Goal: Information Seeking & Learning: Get advice/opinions

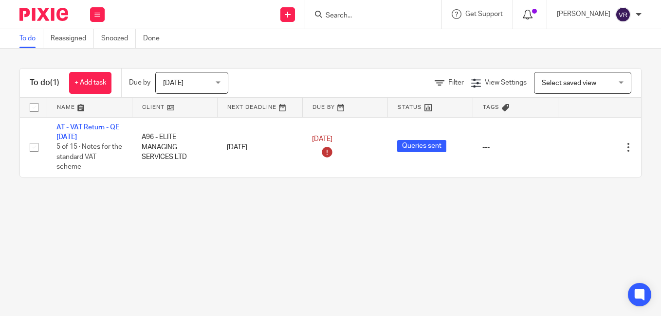
click at [532, 16] on icon at bounding box center [527, 15] width 10 height 10
click at [502, 22] on div "Get Support Contact Support Help Documentation Access the academy View roadmap" at bounding box center [477, 14] width 71 height 29
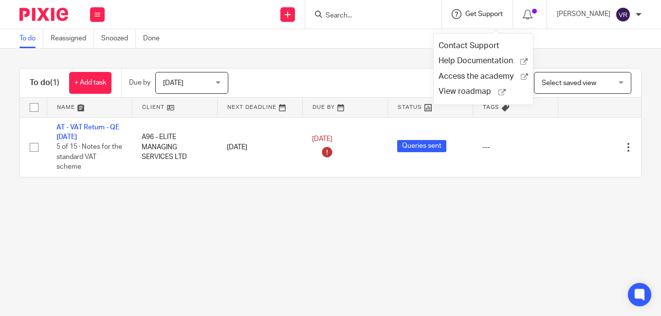
click at [502, 13] on span "Get Support" at bounding box center [483, 14] width 37 height 7
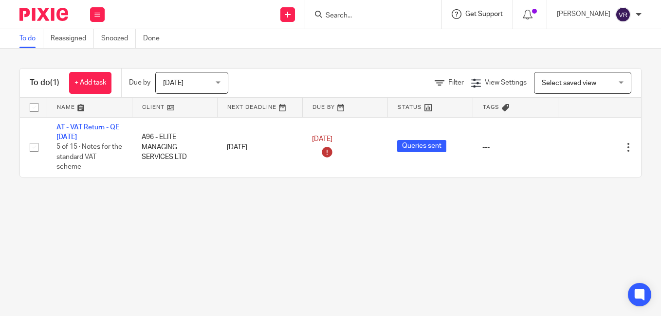
click at [502, 13] on span "Get Support" at bounding box center [483, 14] width 37 height 7
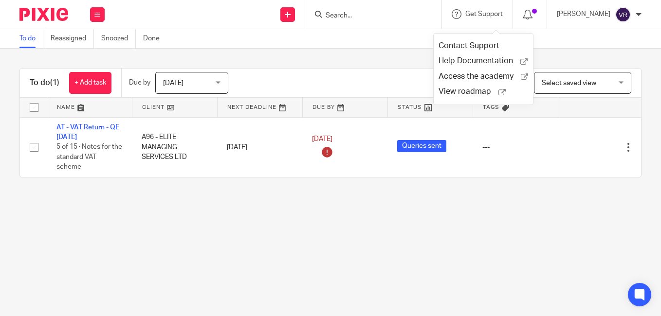
click at [590, 53] on div "To do (1) + Add task Due by Today Today Today Tomorrow This week Next week This…" at bounding box center [330, 123] width 661 height 148
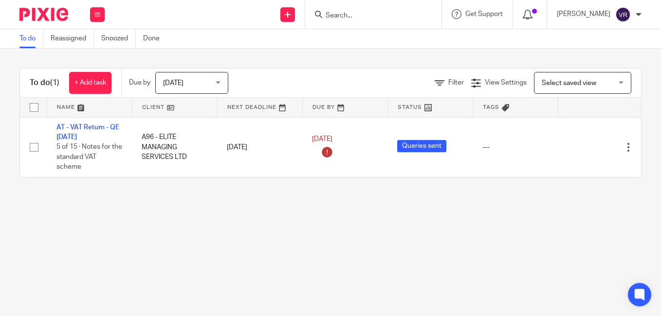
click at [532, 16] on icon at bounding box center [527, 15] width 10 height 10
